Goal: Task Accomplishment & Management: Use online tool/utility

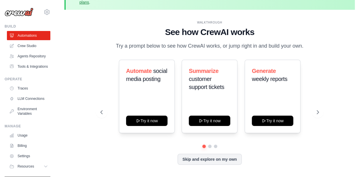
scroll to position [25, 0]
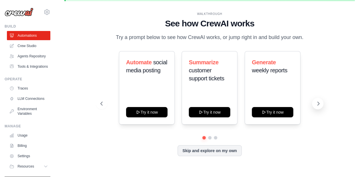
click at [317, 102] on icon at bounding box center [318, 104] width 6 height 6
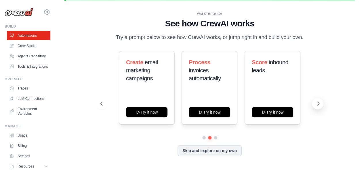
click at [317, 104] on icon at bounding box center [318, 104] width 6 height 6
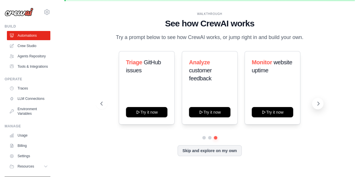
click at [318, 103] on icon at bounding box center [318, 104] width 6 height 6
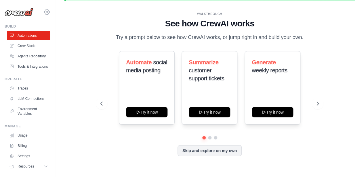
click at [43, 9] on icon at bounding box center [46, 12] width 7 height 7
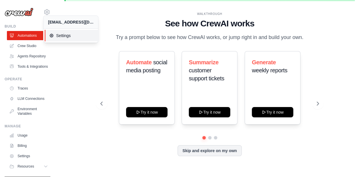
click at [57, 36] on span "Settings" at bounding box center [71, 36] width 45 height 6
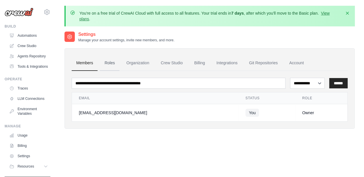
click at [105, 64] on link "Roles" at bounding box center [110, 63] width 20 height 16
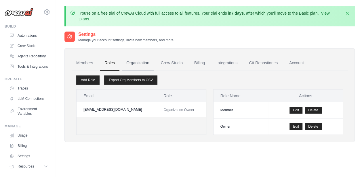
click at [128, 63] on link "Organization" at bounding box center [138, 63] width 32 height 16
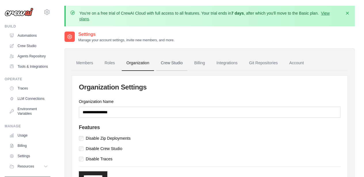
click at [163, 62] on link "Crew Studio" at bounding box center [171, 63] width 31 height 16
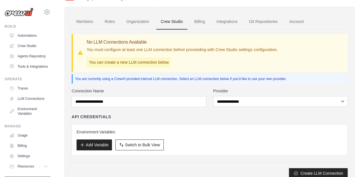
scroll to position [48, 0]
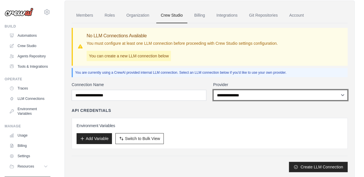
click at [237, 95] on select "**********" at bounding box center [280, 95] width 135 height 11
click at [213, 90] on select "**********" at bounding box center [280, 95] width 135 height 11
click at [240, 95] on select "**********" at bounding box center [280, 95] width 135 height 11
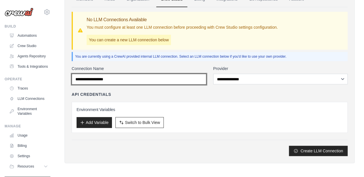
click at [106, 76] on input "Connection Name" at bounding box center [139, 79] width 135 height 11
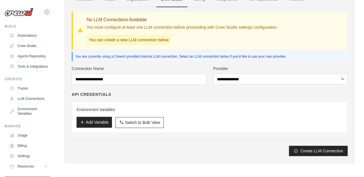
click at [97, 119] on button "Add Variable" at bounding box center [93, 122] width 35 height 11
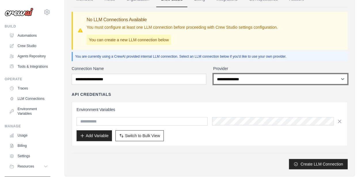
click at [235, 78] on select "**********" at bounding box center [280, 79] width 135 height 11
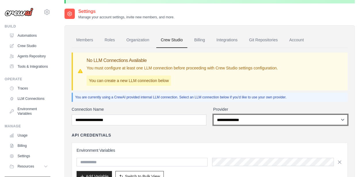
scroll to position [16, 0]
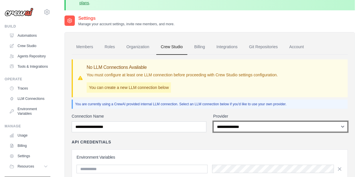
click at [243, 127] on select "**********" at bounding box center [280, 127] width 135 height 11
click at [213, 122] on select "**********" at bounding box center [280, 127] width 135 height 11
click at [239, 129] on select "**********" at bounding box center [280, 127] width 135 height 11
click at [241, 125] on select "**********" at bounding box center [280, 127] width 135 height 11
select select "**********"
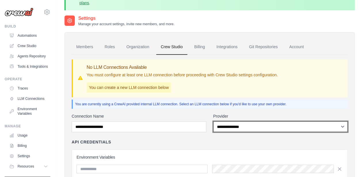
click at [213, 122] on select "**********" at bounding box center [280, 127] width 135 height 11
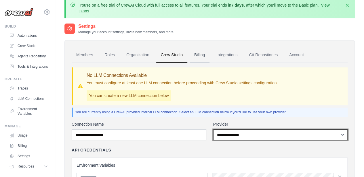
scroll to position [0, 0]
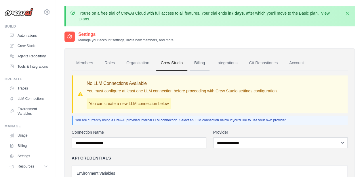
click at [203, 64] on link "Billing" at bounding box center [199, 63] width 20 height 16
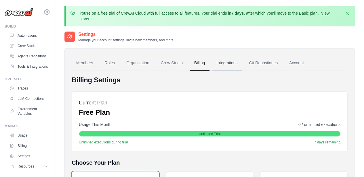
click at [228, 65] on link "Integrations" at bounding box center [227, 63] width 30 height 16
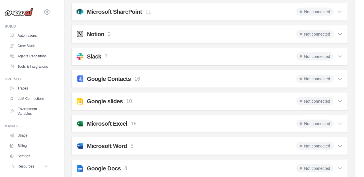
scroll to position [513, 0]
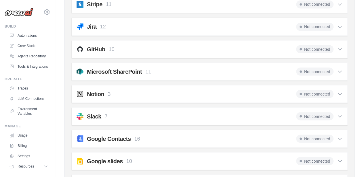
click at [338, 91] on icon at bounding box center [340, 94] width 6 height 6
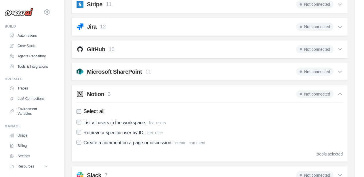
click at [337, 91] on icon at bounding box center [340, 94] width 6 height 6
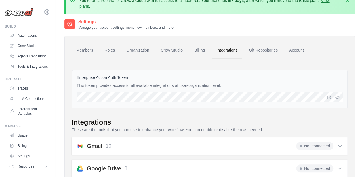
scroll to position [0, 0]
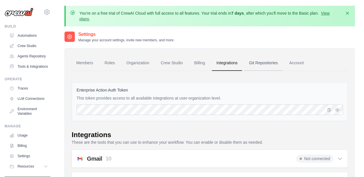
click at [268, 64] on link "Git Repositories" at bounding box center [263, 63] width 38 height 16
click at [297, 63] on link "Account" at bounding box center [296, 63] width 24 height 16
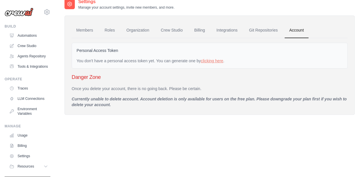
scroll to position [37, 0]
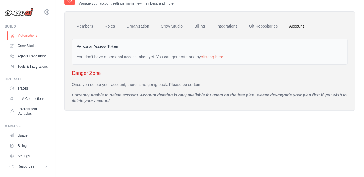
click at [32, 38] on link "Automations" at bounding box center [28, 35] width 43 height 9
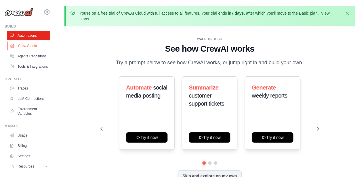
click at [34, 47] on link "Crew Studio" at bounding box center [28, 45] width 43 height 9
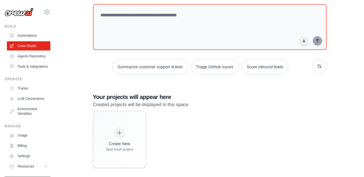
scroll to position [64, 0]
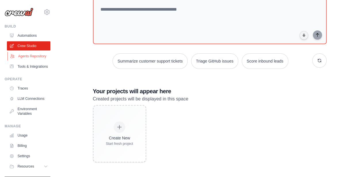
click at [24, 59] on link "Agents Repository" at bounding box center [28, 56] width 43 height 9
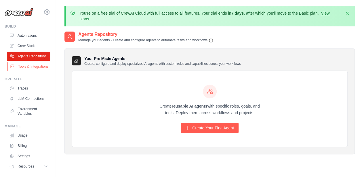
click at [24, 71] on link "Tools & Integrations" at bounding box center [28, 66] width 43 height 9
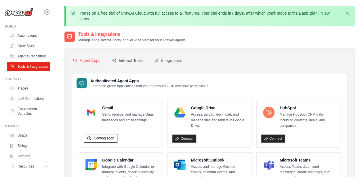
click at [126, 56] on button "Internal Tools" at bounding box center [127, 60] width 33 height 11
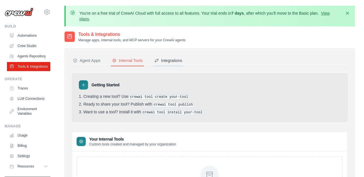
click at [180, 63] on div "Integrations" at bounding box center [168, 61] width 28 height 6
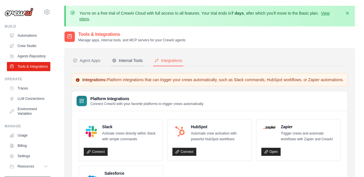
click at [141, 62] on div "Internal Tools" at bounding box center [127, 61] width 31 height 6
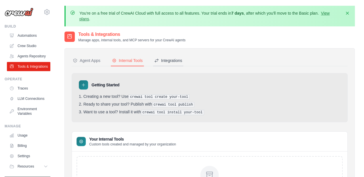
click at [165, 63] on div "Integrations" at bounding box center [168, 61] width 28 height 6
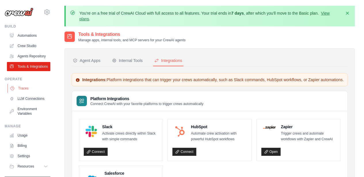
click at [25, 93] on link "Traces" at bounding box center [28, 88] width 43 height 9
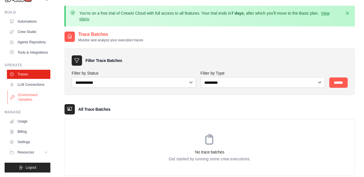
scroll to position [28, 0]
click at [33, 86] on link "LLM Connections" at bounding box center [28, 84] width 43 height 9
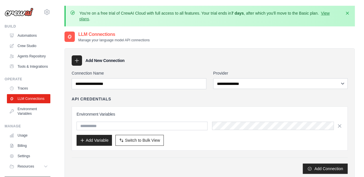
scroll to position [28, 0]
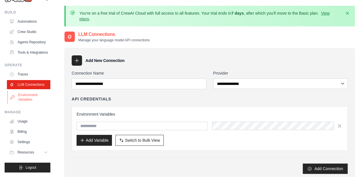
click at [36, 96] on link "Environment Variables" at bounding box center [28, 98] width 43 height 14
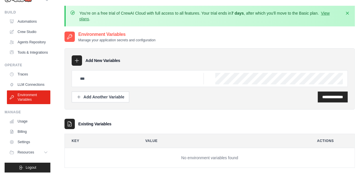
scroll to position [28, 0]
click at [28, 123] on link "Usage" at bounding box center [28, 121] width 43 height 9
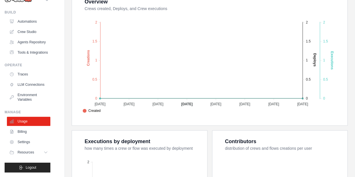
scroll to position [264, 0]
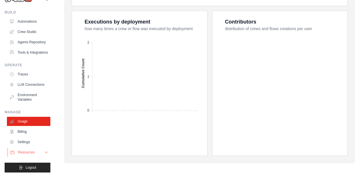
click at [28, 153] on span "Resources" at bounding box center [26, 152] width 16 height 5
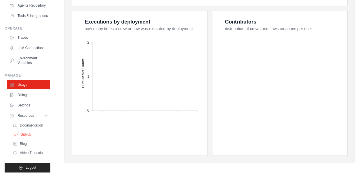
scroll to position [64, 0]
click at [31, 106] on link "Settings" at bounding box center [28, 105] width 43 height 9
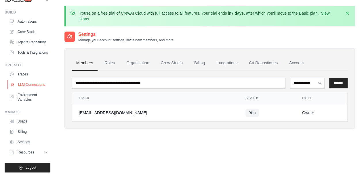
scroll to position [28, 0]
click at [26, 131] on link "Billing" at bounding box center [28, 131] width 43 height 9
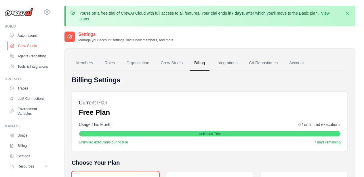
click at [28, 48] on link "Crew Studio" at bounding box center [28, 45] width 43 height 9
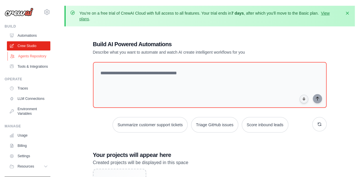
click at [25, 60] on link "Agents Repository" at bounding box center [28, 56] width 43 height 9
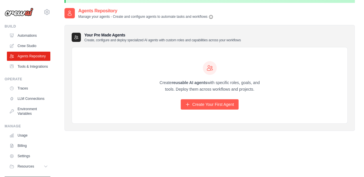
scroll to position [37, 0]
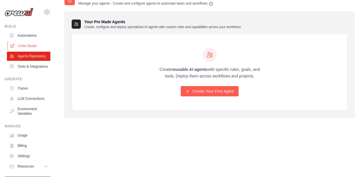
click at [26, 46] on link "Crew Studio" at bounding box center [28, 45] width 43 height 9
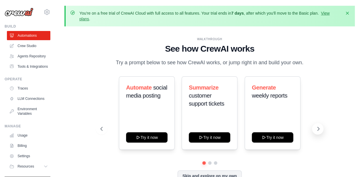
click at [317, 128] on icon at bounding box center [318, 129] width 6 height 6
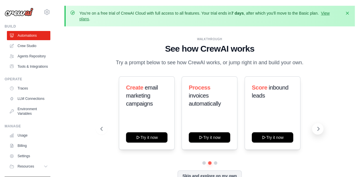
click at [316, 128] on icon at bounding box center [318, 129] width 6 height 6
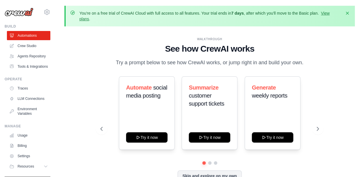
click at [29, 51] on ul "Automations Crew Studio Agents Repository Tools & Integrations" at bounding box center [28, 51] width 43 height 40
click at [30, 47] on link "Crew Studio" at bounding box center [28, 45] width 43 height 9
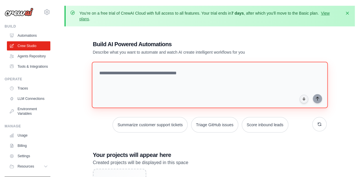
click at [197, 74] on textarea at bounding box center [209, 85] width 236 height 47
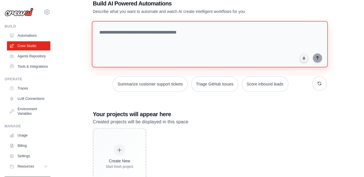
scroll to position [64, 0]
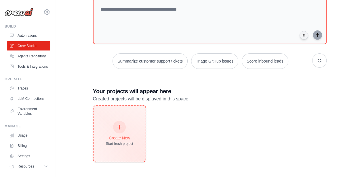
click at [118, 130] on div at bounding box center [119, 127] width 13 height 13
click at [121, 127] on icon at bounding box center [119, 127] width 6 height 6
click at [120, 127] on icon at bounding box center [119, 127] width 6 height 6
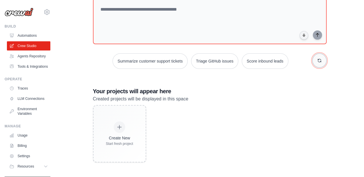
click at [320, 61] on icon "button" at bounding box center [318, 60] width 3 height 3
click at [318, 62] on icon "button" at bounding box center [318, 60] width 3 height 3
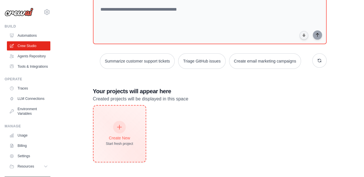
click at [119, 125] on icon at bounding box center [119, 127] width 4 height 4
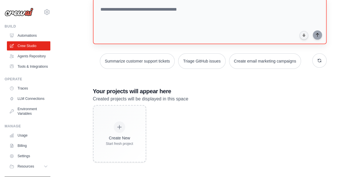
scroll to position [0, 0]
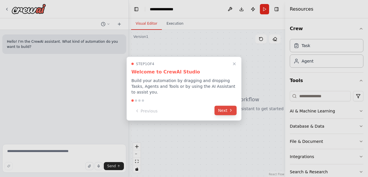
click at [226, 111] on button "Next" at bounding box center [225, 110] width 22 height 9
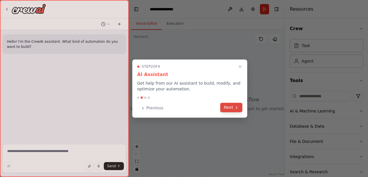
click at [231, 107] on button "Next" at bounding box center [231, 107] width 22 height 9
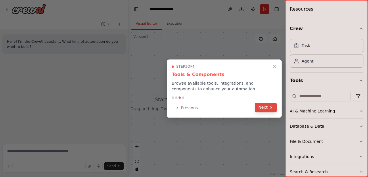
click at [268, 107] on button "Next" at bounding box center [266, 107] width 22 height 9
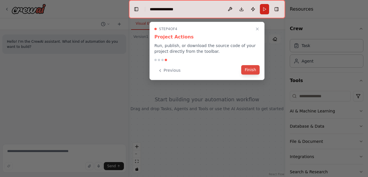
click at [251, 70] on button "Finish" at bounding box center [250, 69] width 18 height 9
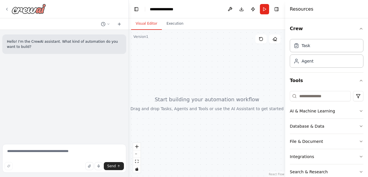
click at [10, 7] on div at bounding box center [25, 9] width 41 height 10
click at [6, 7] on div at bounding box center [25, 9] width 41 height 10
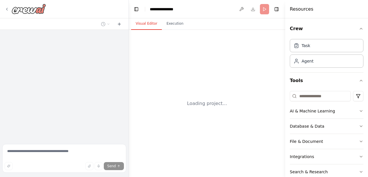
click at [5, 8] on icon at bounding box center [7, 9] width 5 height 5
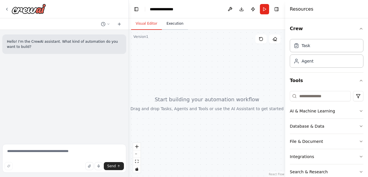
click at [169, 24] on button "Execution" at bounding box center [175, 24] width 26 height 12
click at [147, 26] on button "Visual Editor" at bounding box center [146, 24] width 31 height 12
click at [326, 49] on div "Task" at bounding box center [327, 45] width 74 height 13
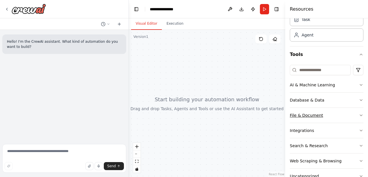
scroll to position [41, 0]
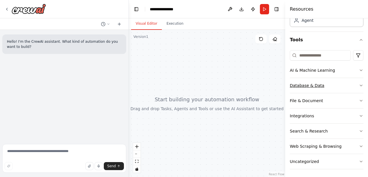
click at [347, 85] on button "Database & Data" at bounding box center [327, 85] width 74 height 15
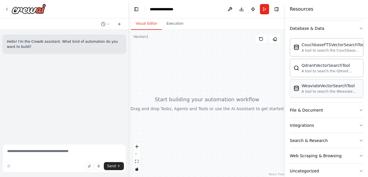
scroll to position [107, 0]
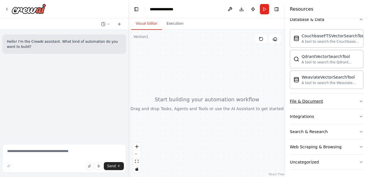
click at [334, 103] on button "File & Document" at bounding box center [327, 101] width 74 height 15
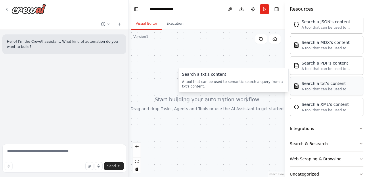
scroll to position [276, 0]
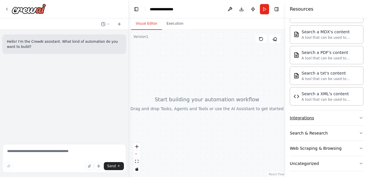
click at [338, 114] on button "Integrations" at bounding box center [327, 118] width 74 height 15
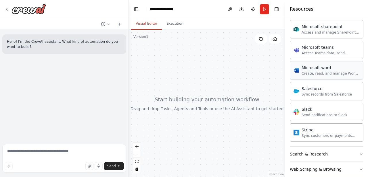
scroll to position [629, 0]
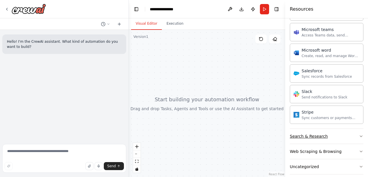
click at [335, 129] on button "Search & Research" at bounding box center [327, 136] width 74 height 15
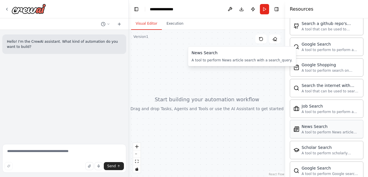
scroll to position [920, 0]
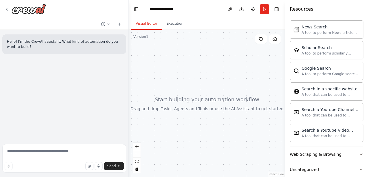
click at [343, 147] on button "Web Scraping & Browsing" at bounding box center [327, 154] width 74 height 15
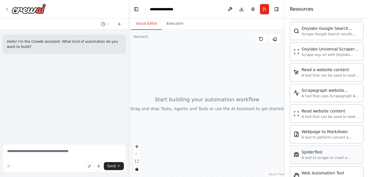
scroll to position [1232, 0]
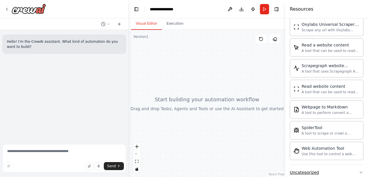
click at [336, 165] on button "Uncategorized" at bounding box center [327, 172] width 74 height 15
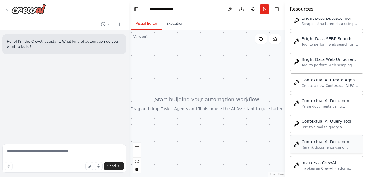
scroll to position [1545, 0]
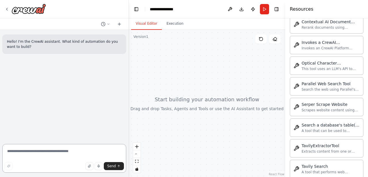
click at [31, 154] on textarea at bounding box center [64, 158] width 124 height 29
click at [9, 8] on icon at bounding box center [7, 9] width 5 height 5
